Goal: Information Seeking & Learning: Learn about a topic

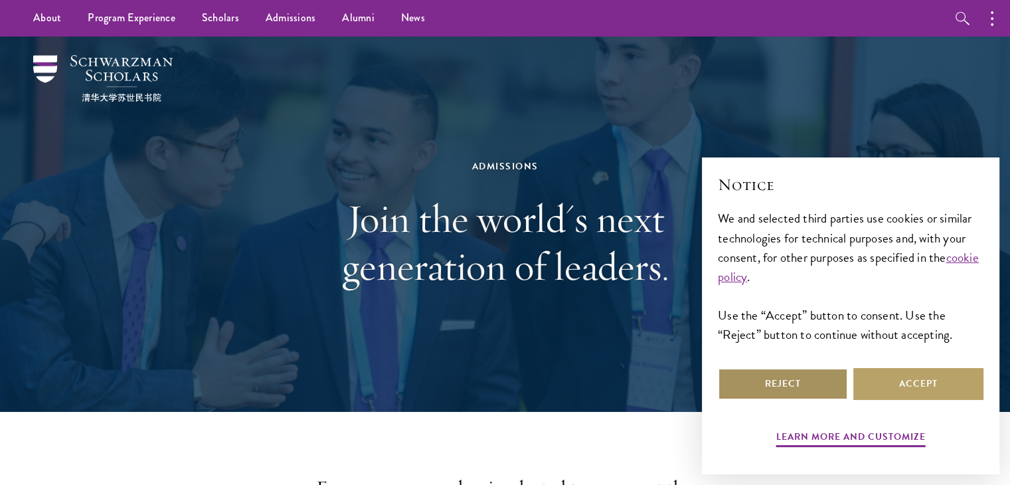
click at [795, 388] on button "Reject" at bounding box center [782, 384] width 130 height 32
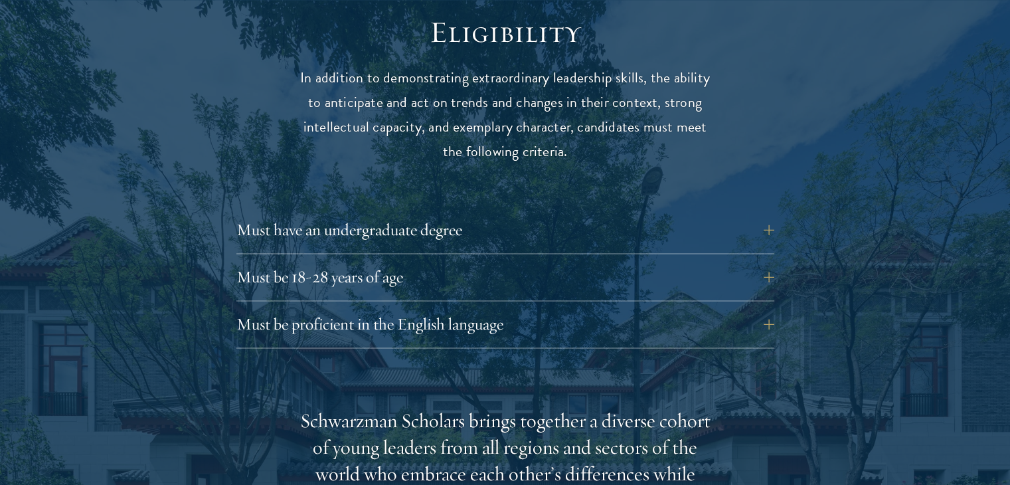
scroll to position [1768, 0]
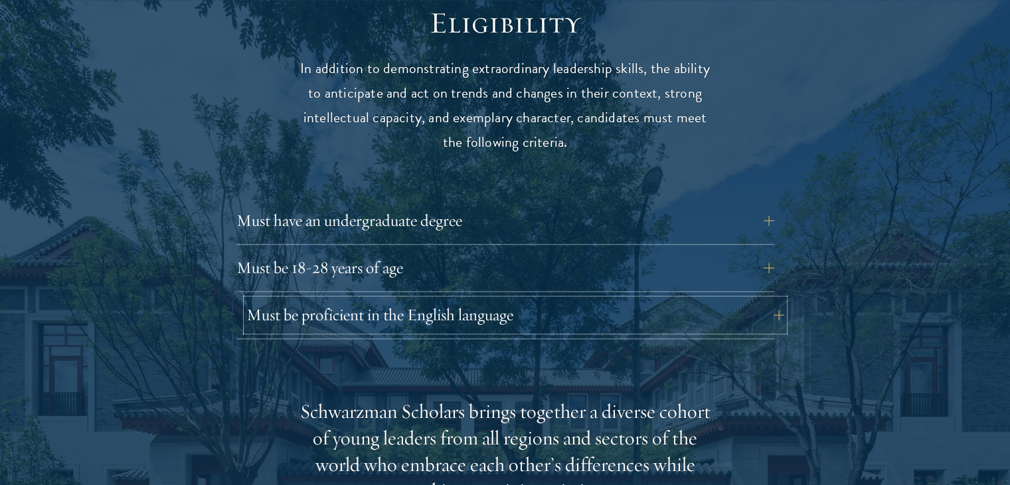
click at [769, 299] on button "Must be proficient in the English language" at bounding box center [515, 315] width 538 height 32
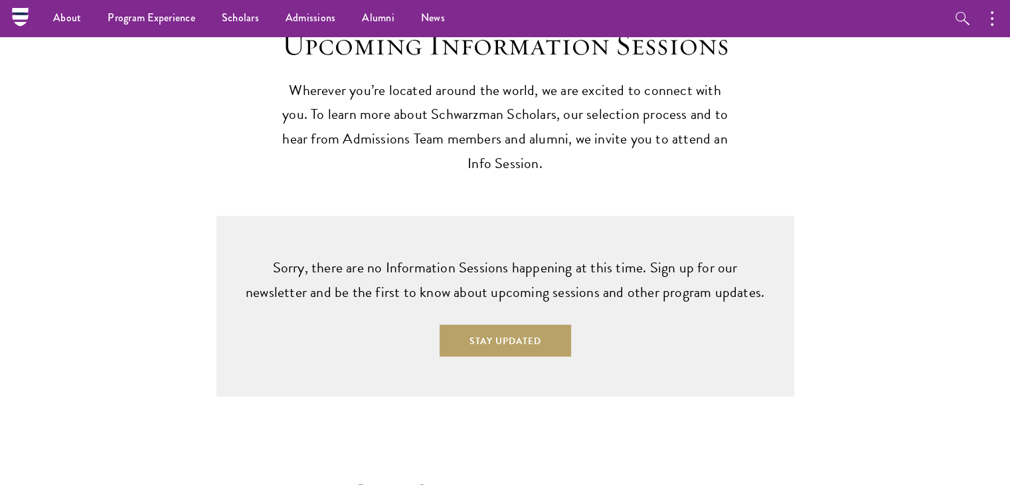
scroll to position [3632, 0]
click at [992, 25] on circle "button" at bounding box center [991, 24] width 3 height 3
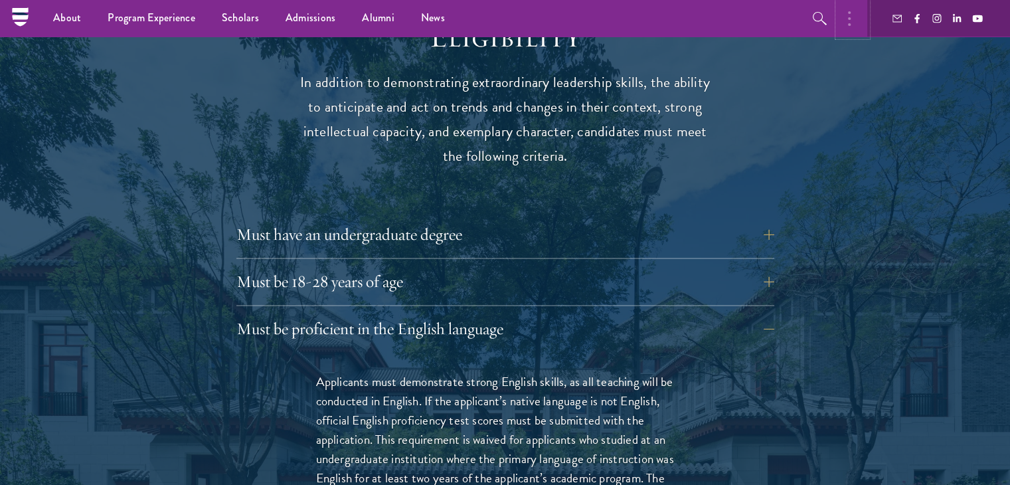
scroll to position [1754, 0]
click at [762, 313] on button "Must be proficient in the English language" at bounding box center [515, 329] width 538 height 32
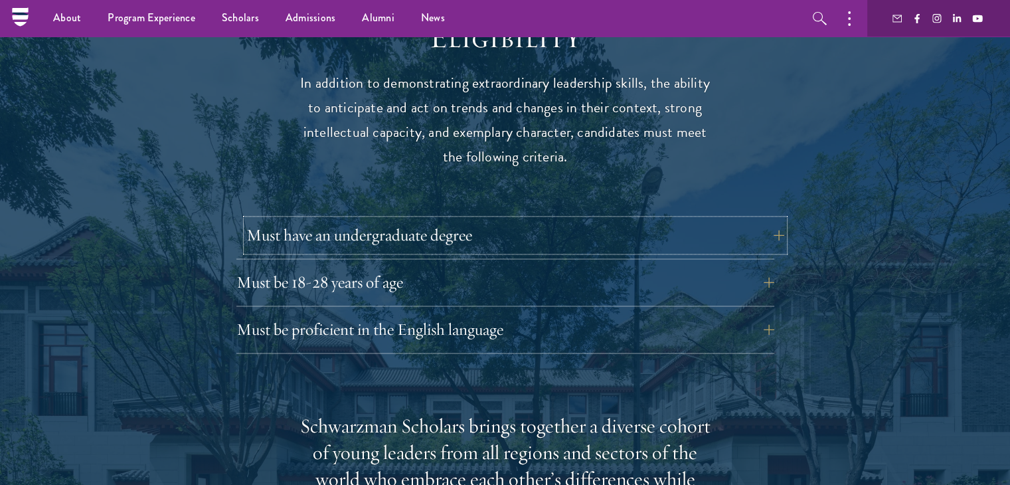
click at [765, 219] on button "Must have an undergraduate degree" at bounding box center [515, 235] width 538 height 32
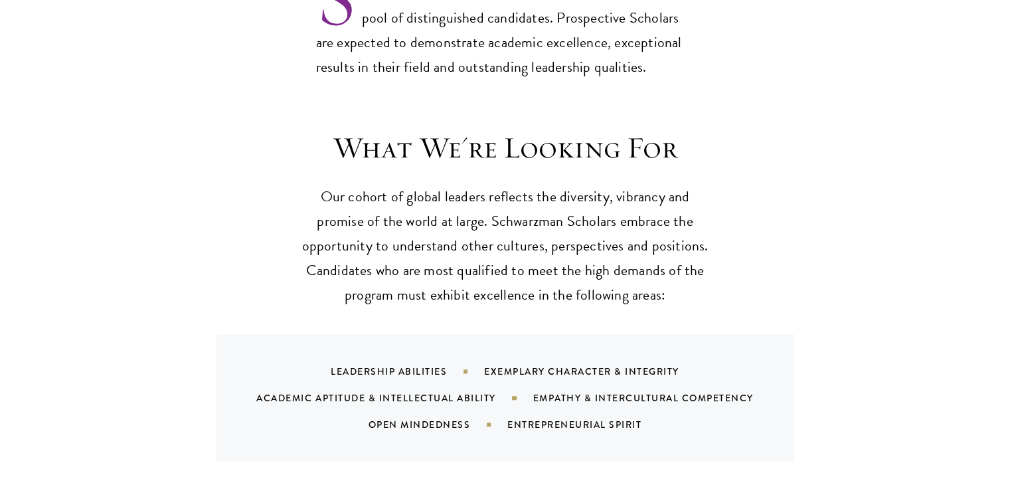
scroll to position [1180, 0]
drag, startPoint x: 486, startPoint y: 360, endPoint x: 704, endPoint y: 415, distance: 225.2
click at [704, 415] on div "Leadership Abilities Exemplary Character & Integrity Academic Aptitude & Intell…" at bounding box center [504, 396] width 577 height 127
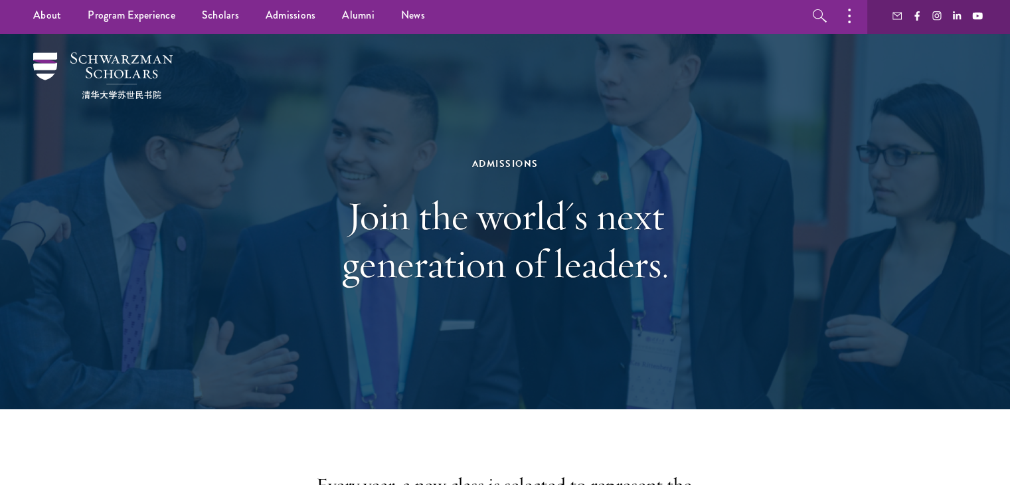
scroll to position [0, 0]
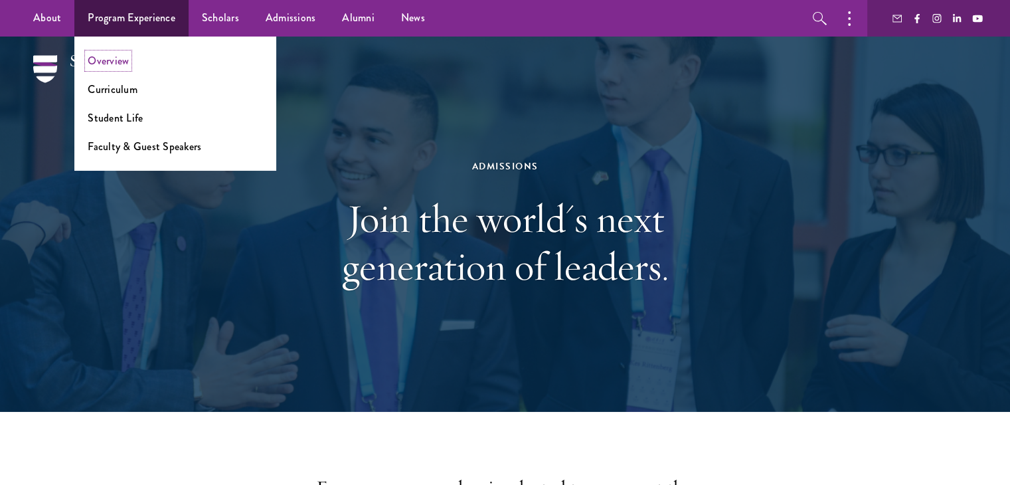
click at [123, 63] on link "Overview" at bounding box center [108, 60] width 41 height 15
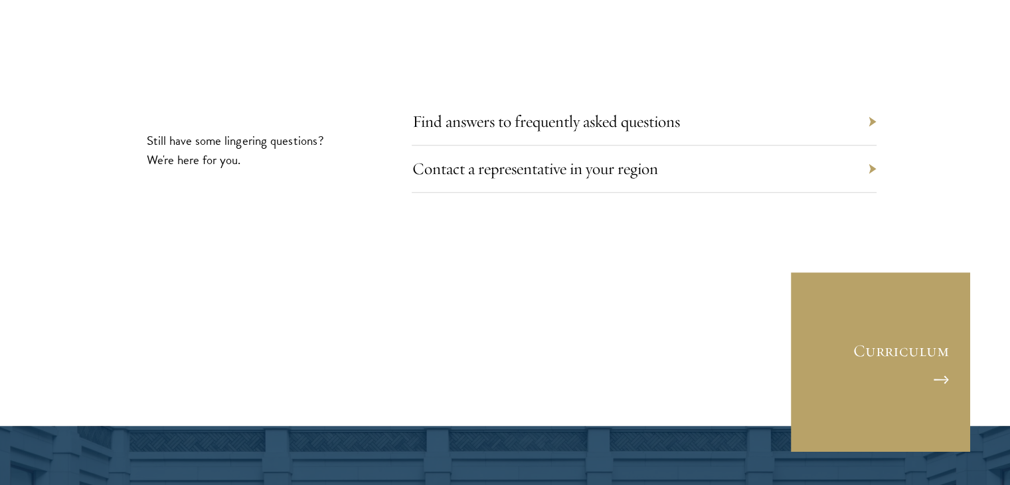
scroll to position [6170, 0]
